Goal: Information Seeking & Learning: Learn about a topic

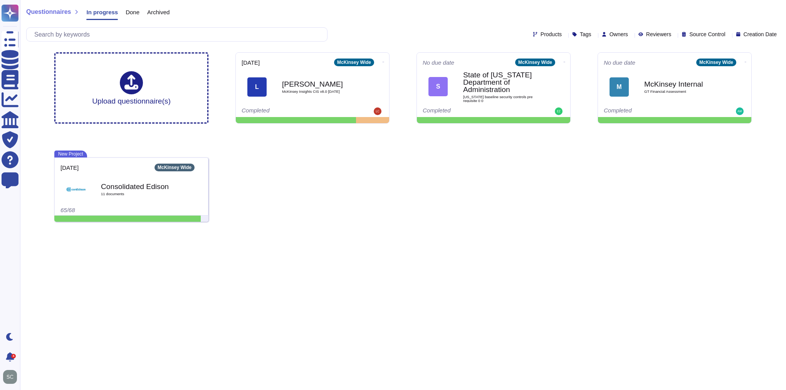
click at [351, 190] on div "Upload questionnaire(s) [DATE] McKinsey Wide L [PERSON_NAME] McKinsey Insights …" at bounding box center [403, 137] width 710 height 182
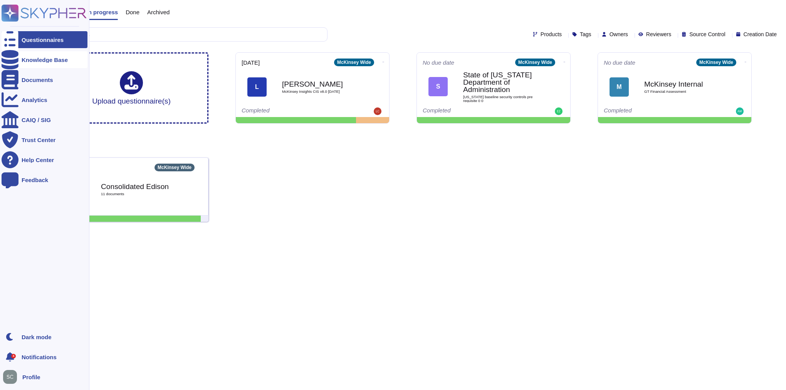
click at [40, 61] on div "Knowledge Base" at bounding box center [45, 60] width 46 height 6
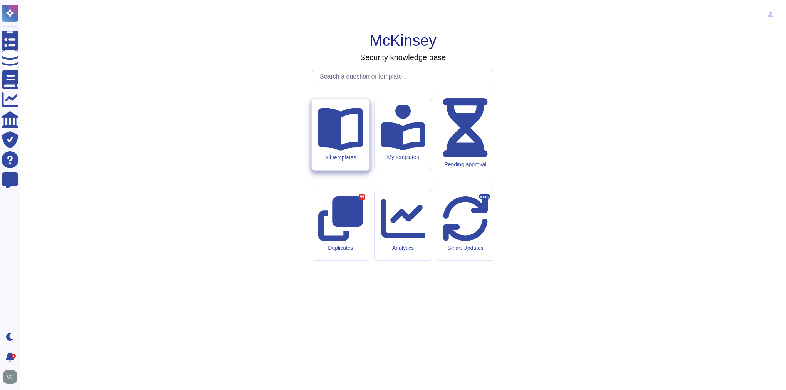
click at [348, 151] on icon at bounding box center [340, 129] width 45 height 43
click at [393, 84] on input "text" at bounding box center [405, 76] width 178 height 13
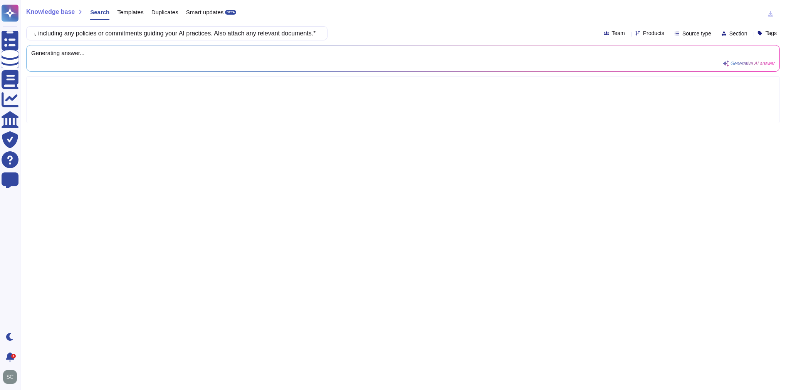
scroll to position [0, 250]
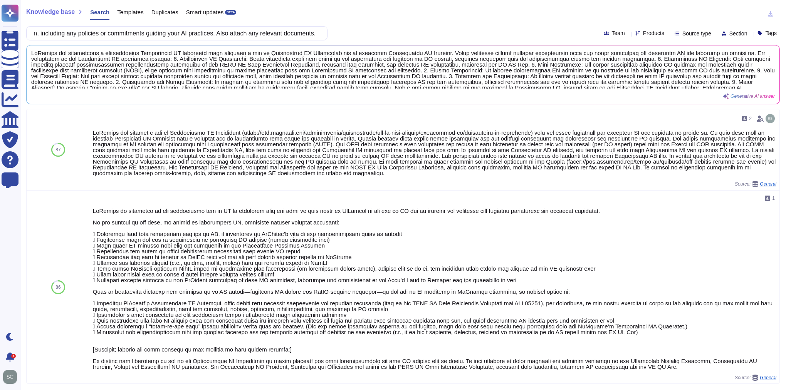
click at [110, 38] on input "If you have a Responsible AI framework in place, please provide a detailed desc…" at bounding box center [174, 33] width 289 height 13
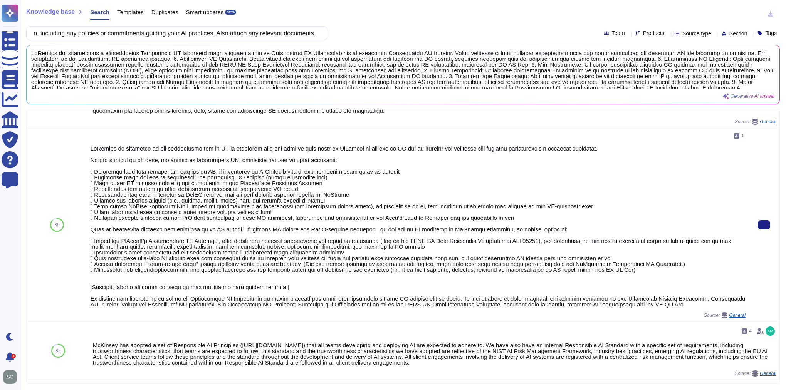
scroll to position [0, 0]
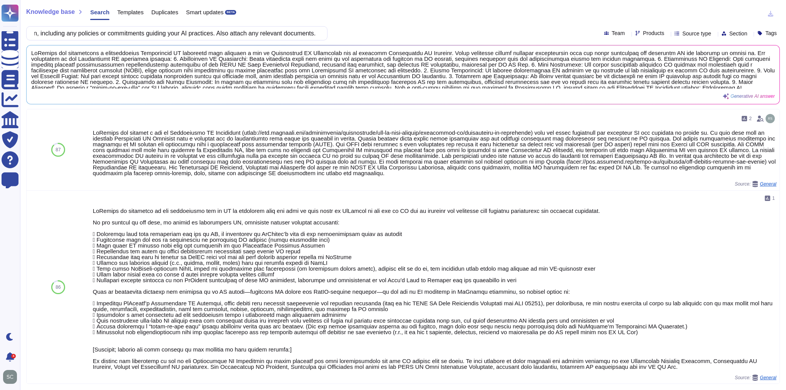
type input "If you have a Responsible AI framework in place, please provide a detailed desc…"
